Goal: Information Seeking & Learning: Find specific page/section

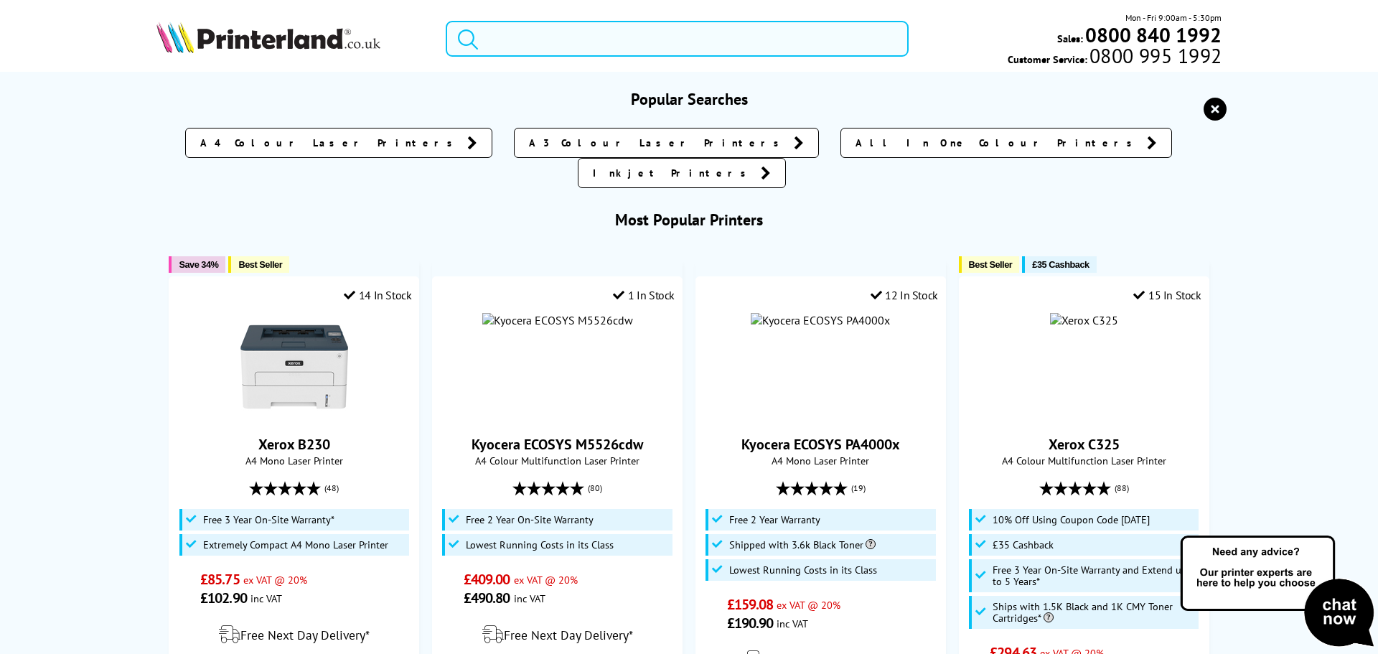
click at [545, 46] on input "search" at bounding box center [677, 39] width 463 height 36
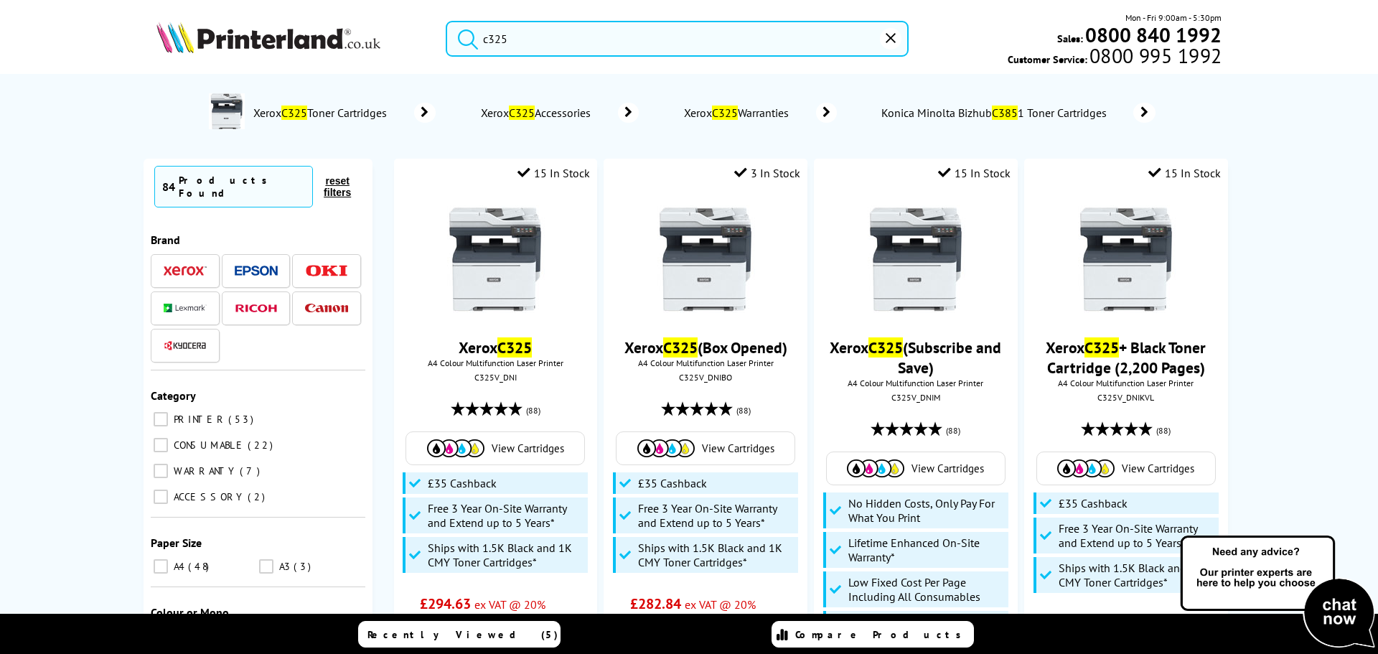
type input "c325"
drag, startPoint x: 546, startPoint y: 37, endPoint x: 468, endPoint y: 41, distance: 78.3
click at [256, 25] on div "c325 Mon - Fri 9:00am - 5:30pm Sales: 0800 840 1992 Customer Service: 0800 995 …" at bounding box center [689, 42] width 1148 height 63
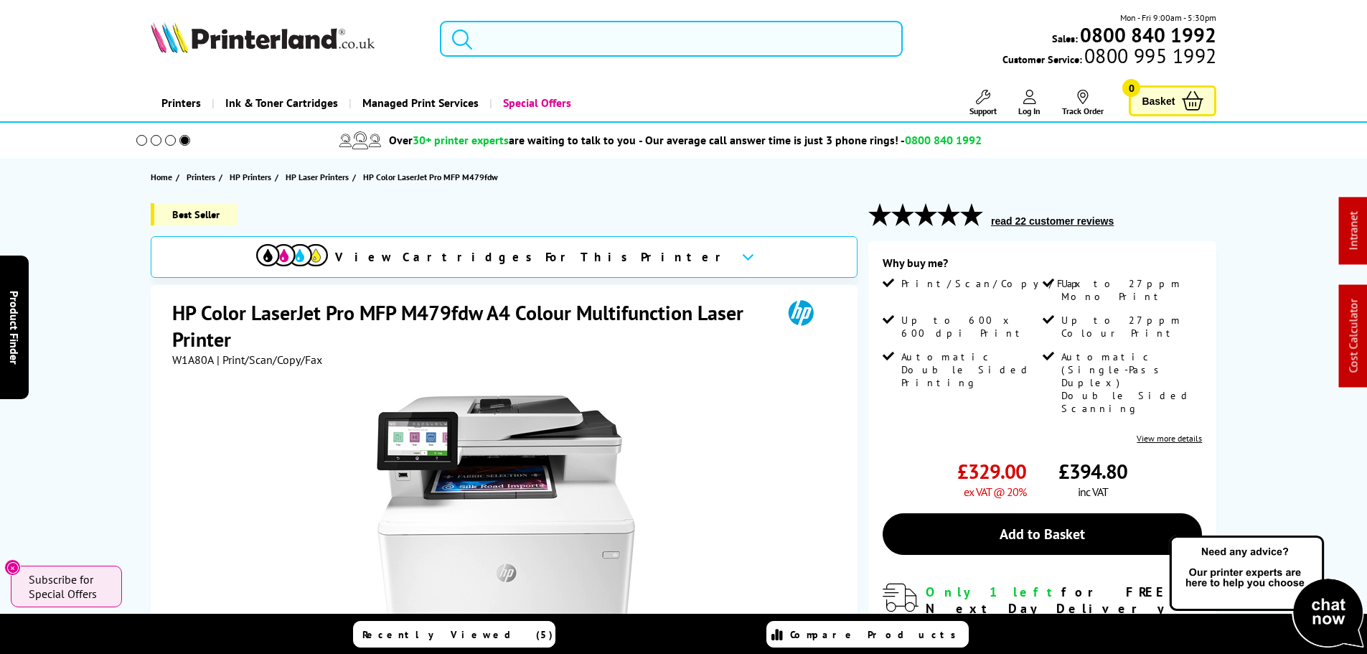
click at [501, 44] on input "search" at bounding box center [671, 39] width 463 height 36
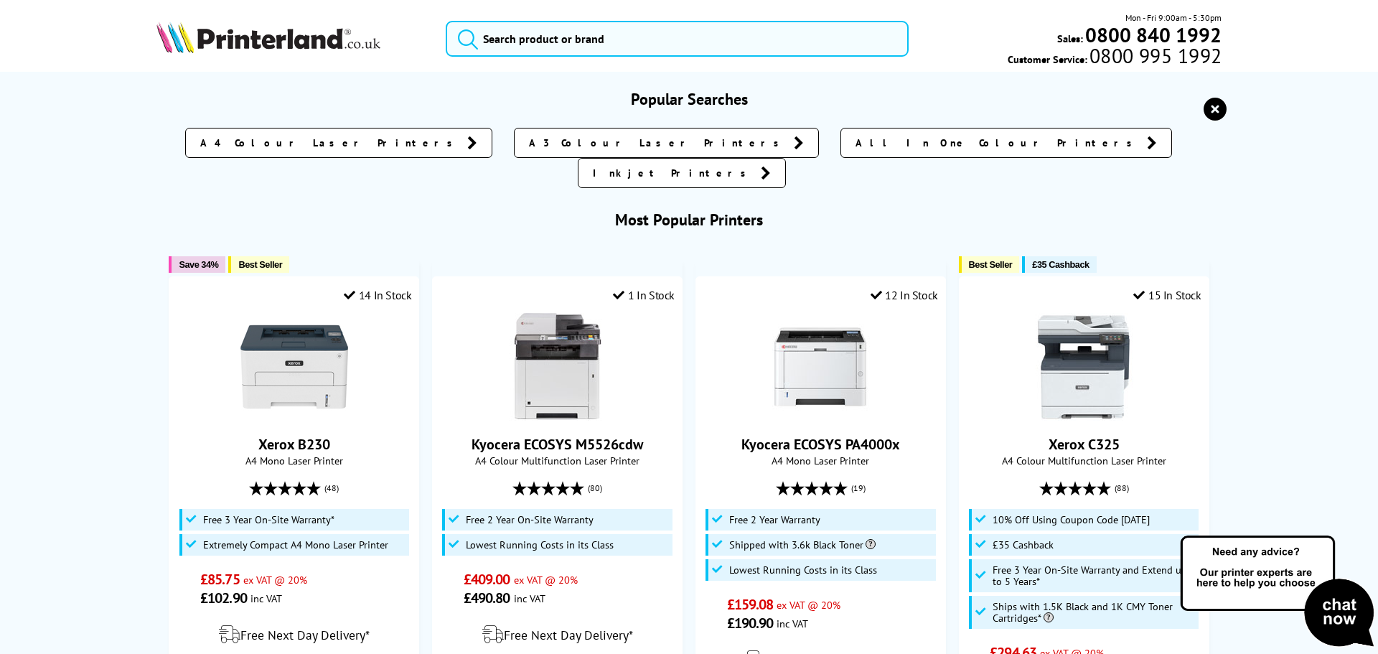
click at [293, 44] on img at bounding box center [268, 38] width 224 height 32
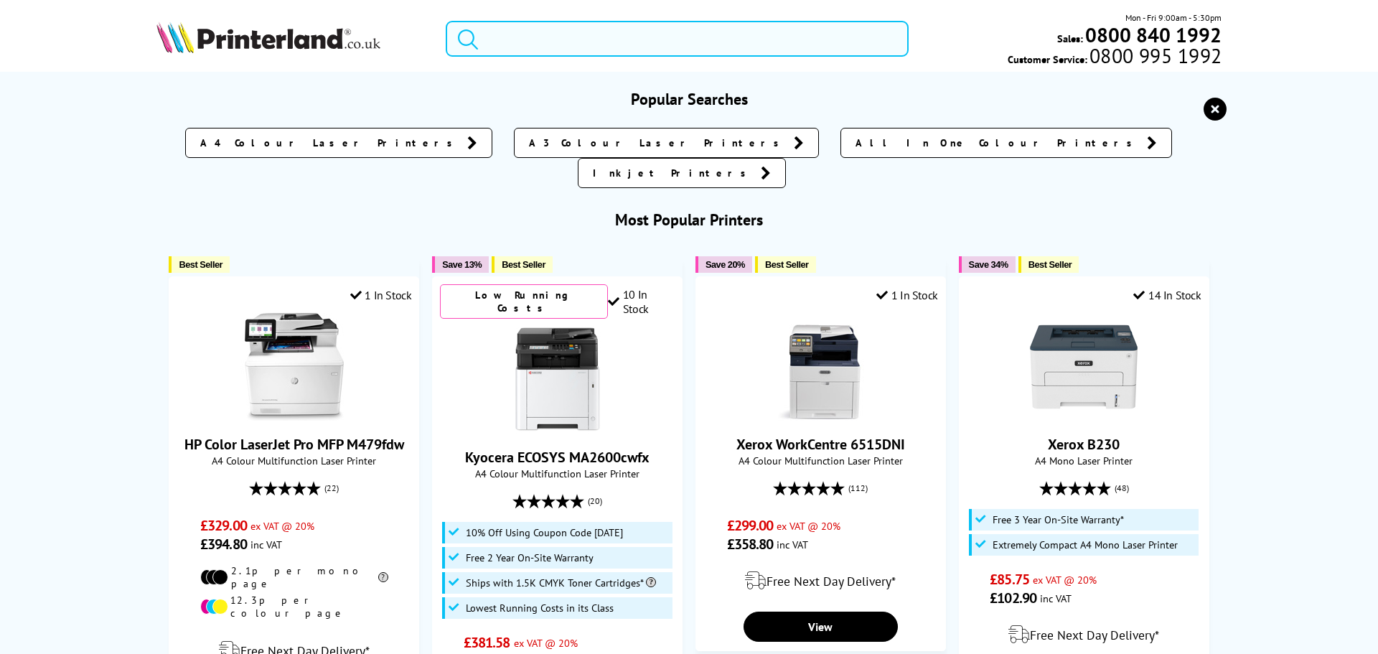
click at [602, 32] on input "search" at bounding box center [677, 39] width 463 height 36
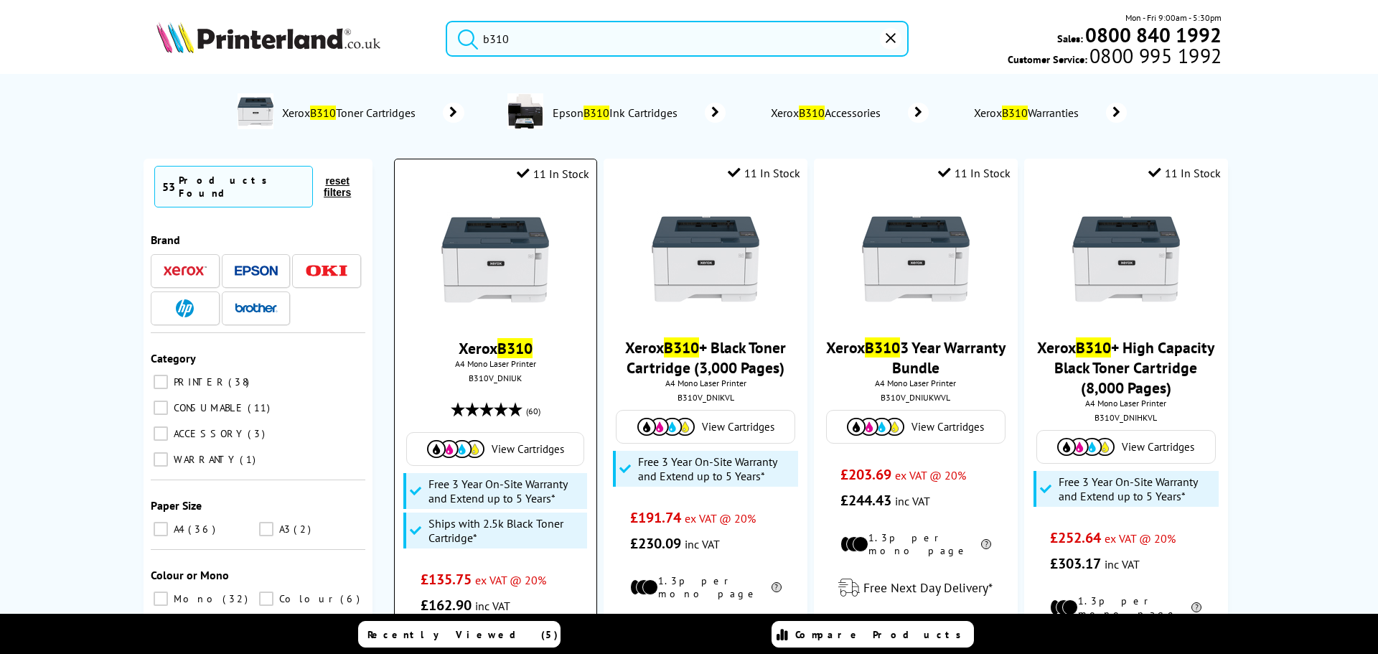
type input "b310"
click at [525, 274] on img at bounding box center [495, 260] width 108 height 108
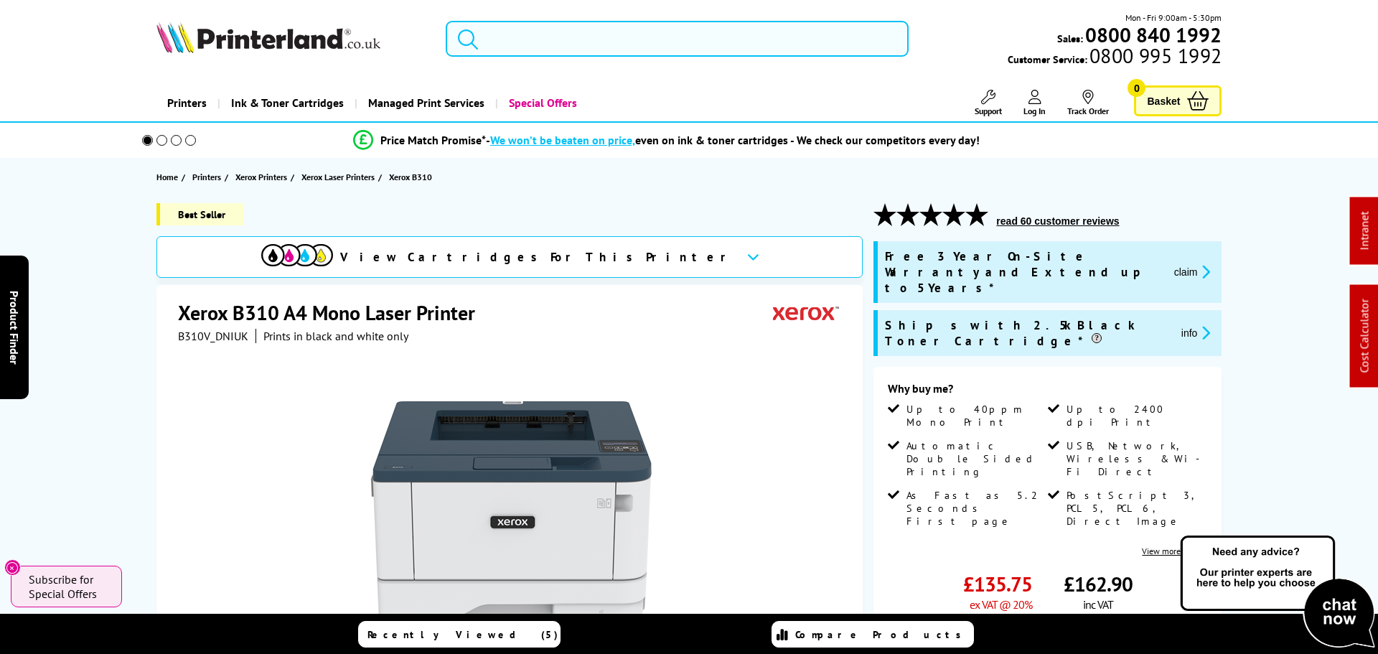
click at [547, 47] on input "search" at bounding box center [677, 39] width 463 height 36
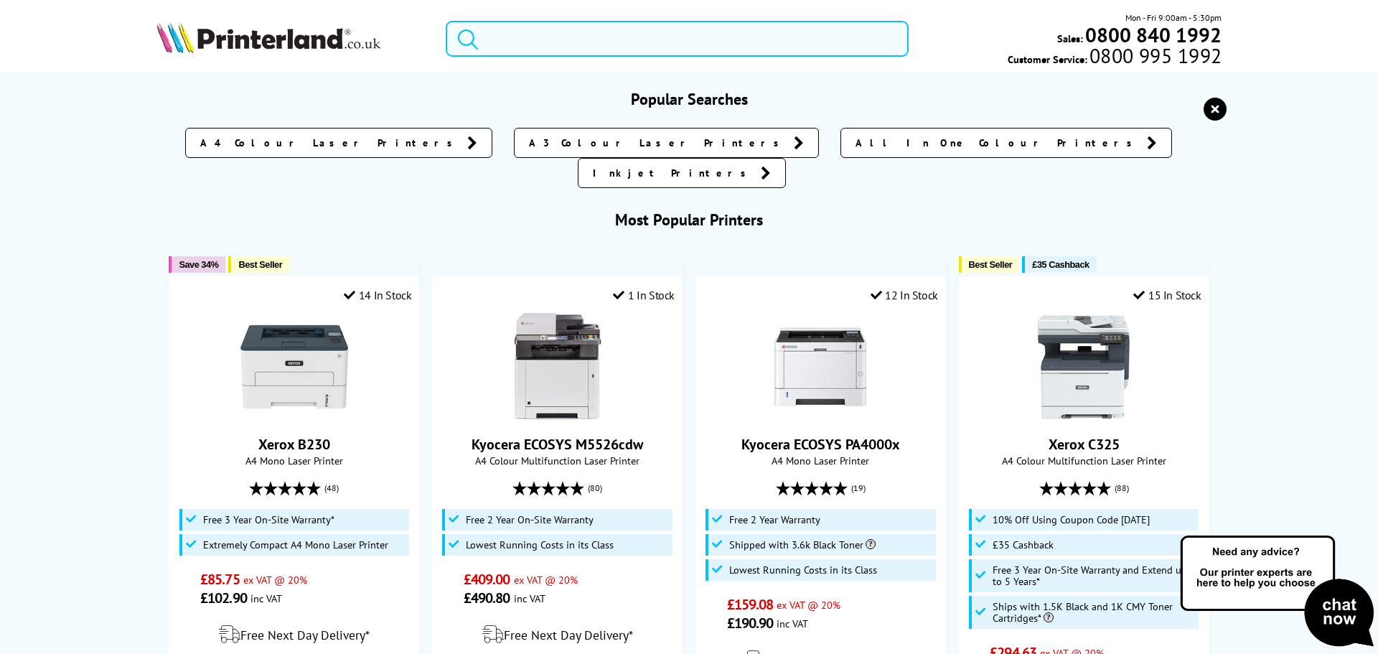
click at [542, 45] on input "search" at bounding box center [677, 39] width 463 height 36
click at [499, 47] on input "search" at bounding box center [677, 39] width 463 height 36
click at [542, 47] on input "search" at bounding box center [677, 39] width 463 height 36
paste input "Brother MFC-L8690CDW"
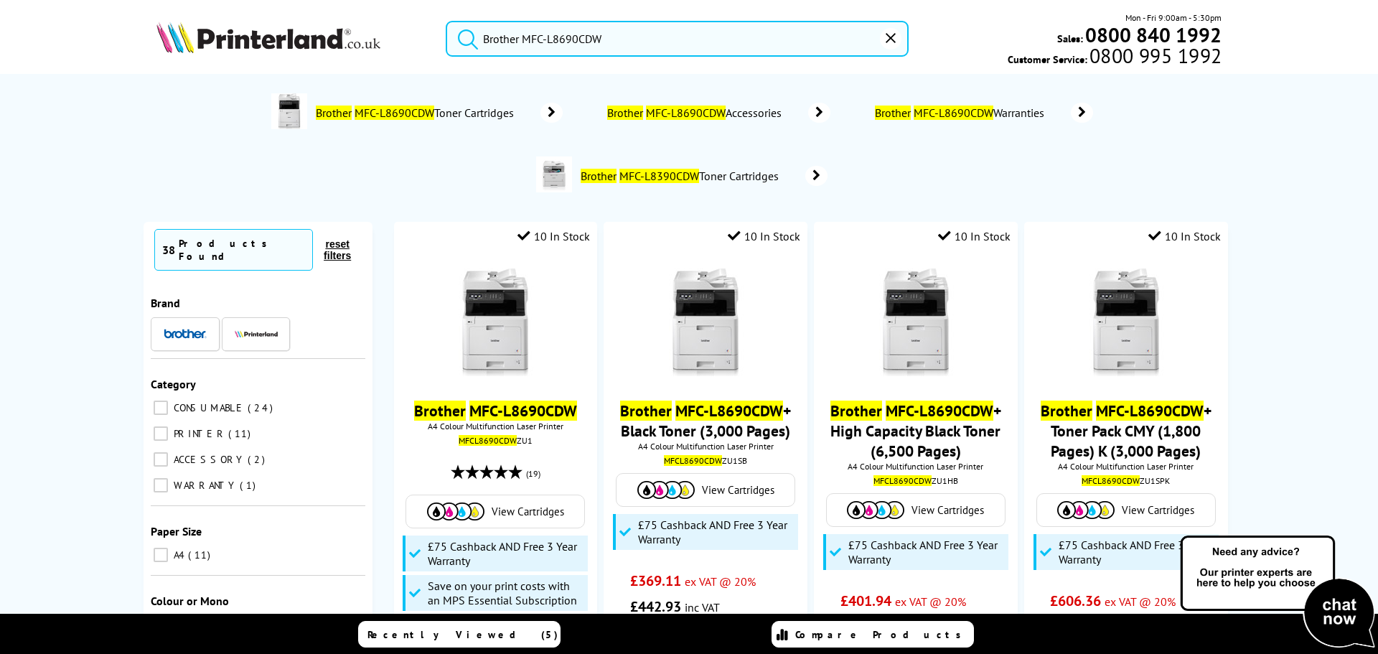
type input "Brother MFC-L8690CDW"
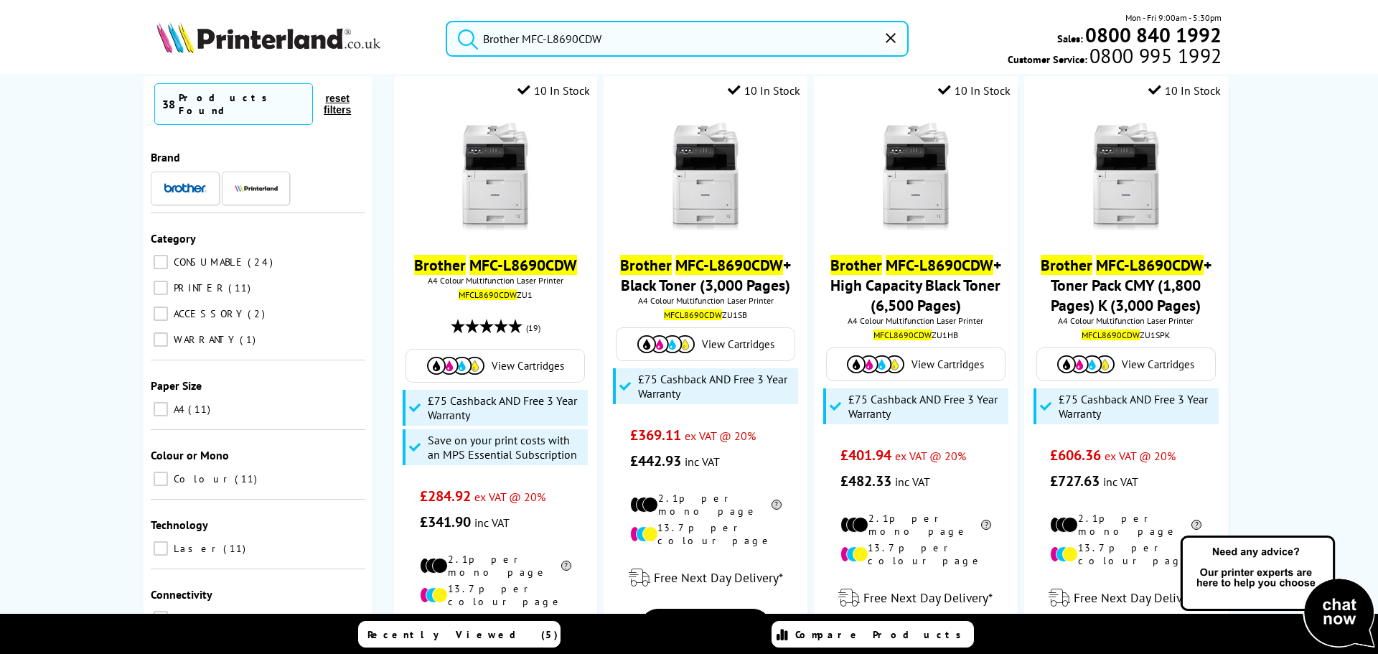
scroll to position [143, 0]
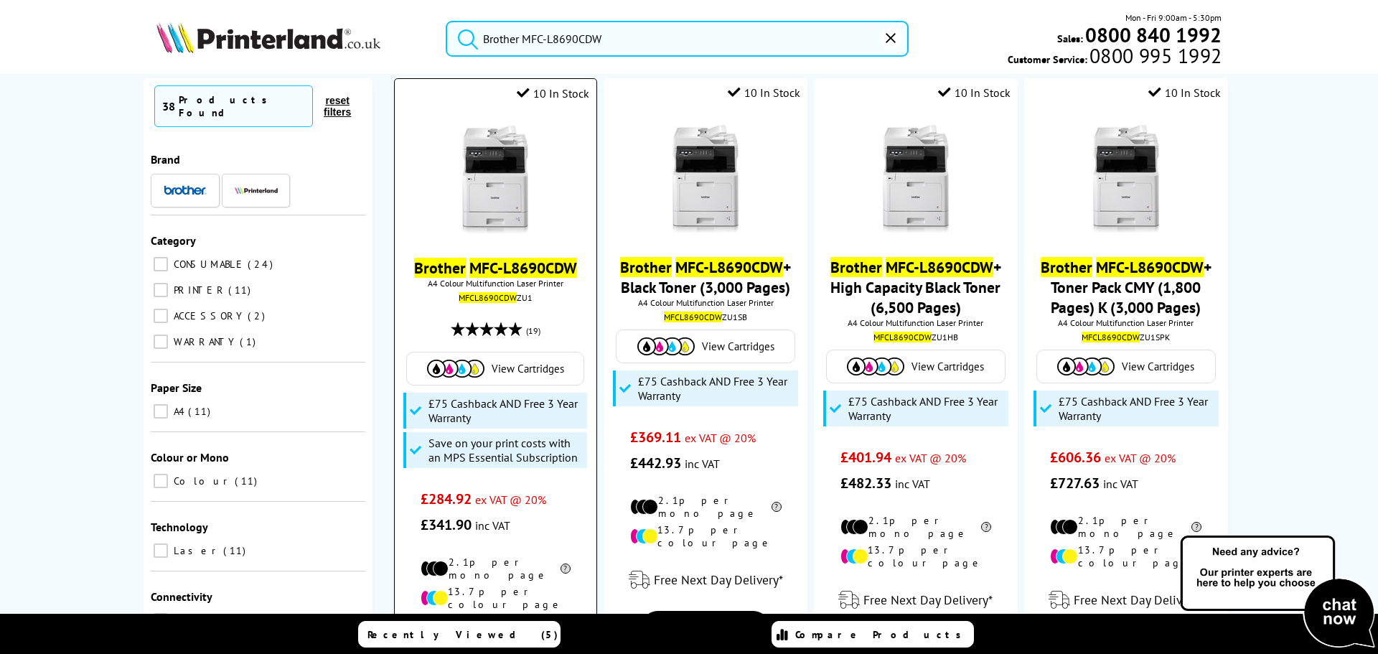
drag, startPoint x: 501, startPoint y: 174, endPoint x: 489, endPoint y: 182, distance: 14.2
click at [501, 174] on img at bounding box center [495, 180] width 108 height 108
